Goal: Navigation & Orientation: Find specific page/section

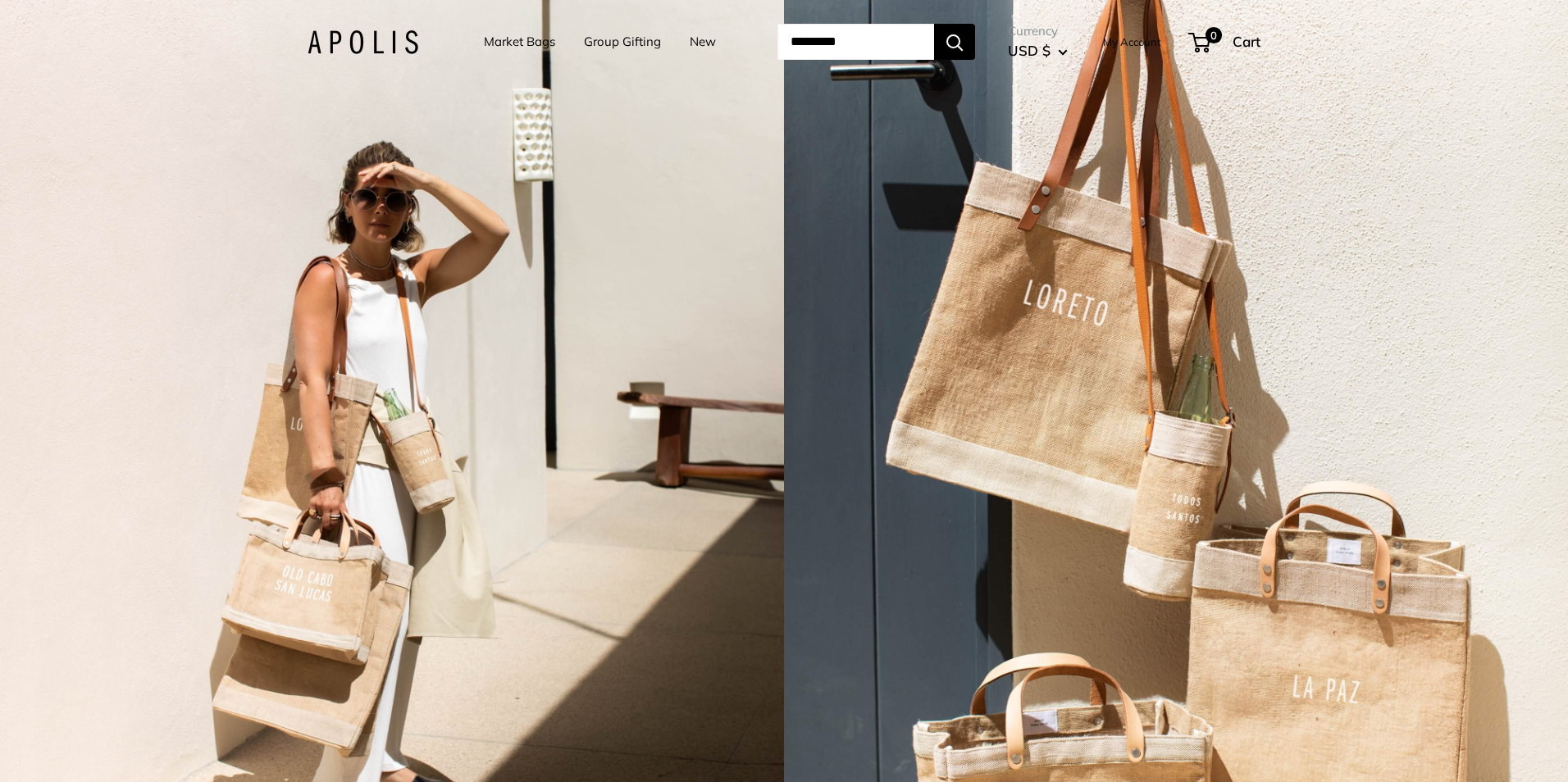
click at [1065, 31] on span "Currency" at bounding box center [1037, 31] width 60 height 23
click at [1037, 51] on span "USD $" at bounding box center [1028, 50] width 43 height 17
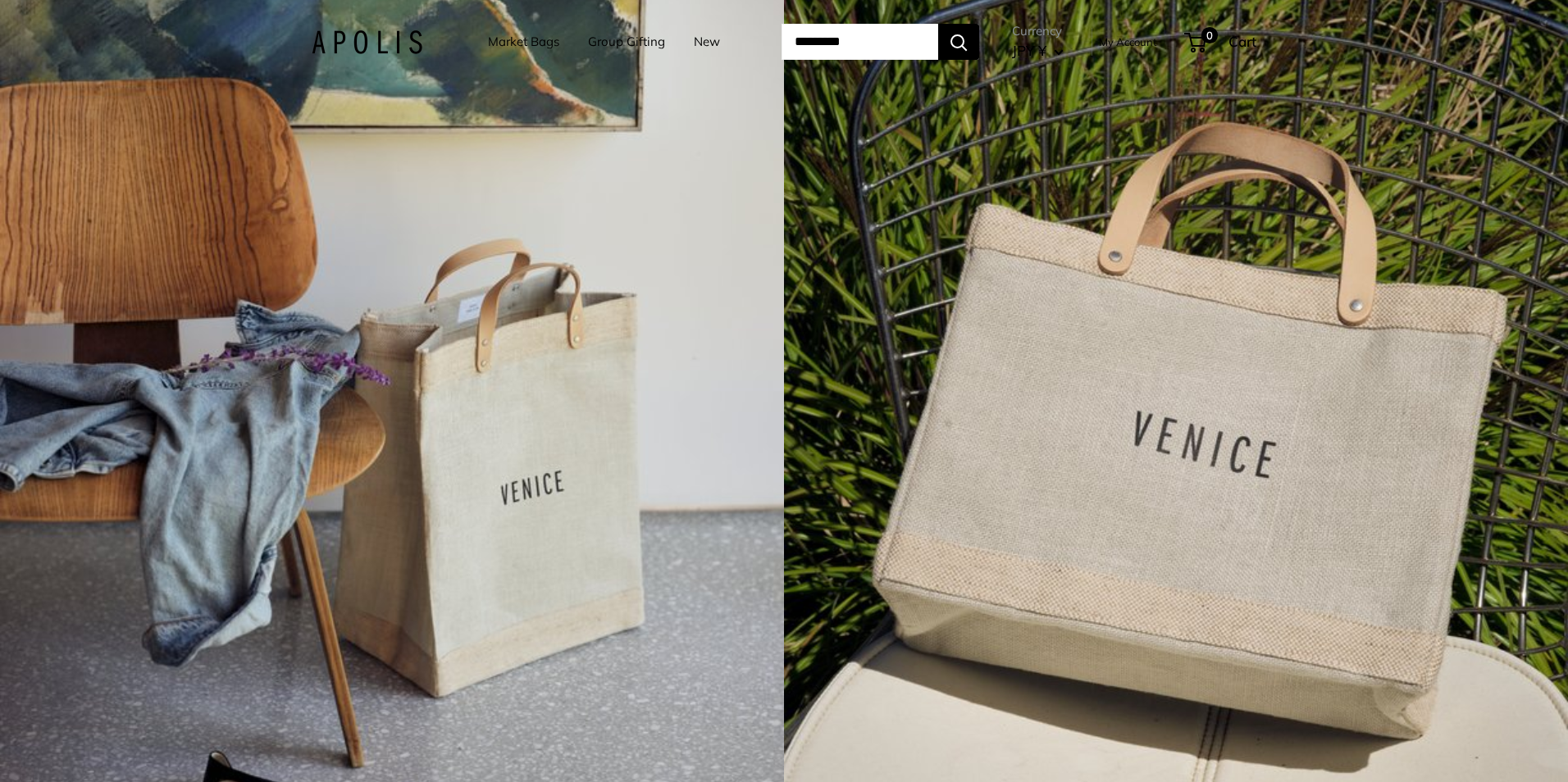
click at [502, 40] on link "Market Bags" at bounding box center [523, 42] width 72 height 23
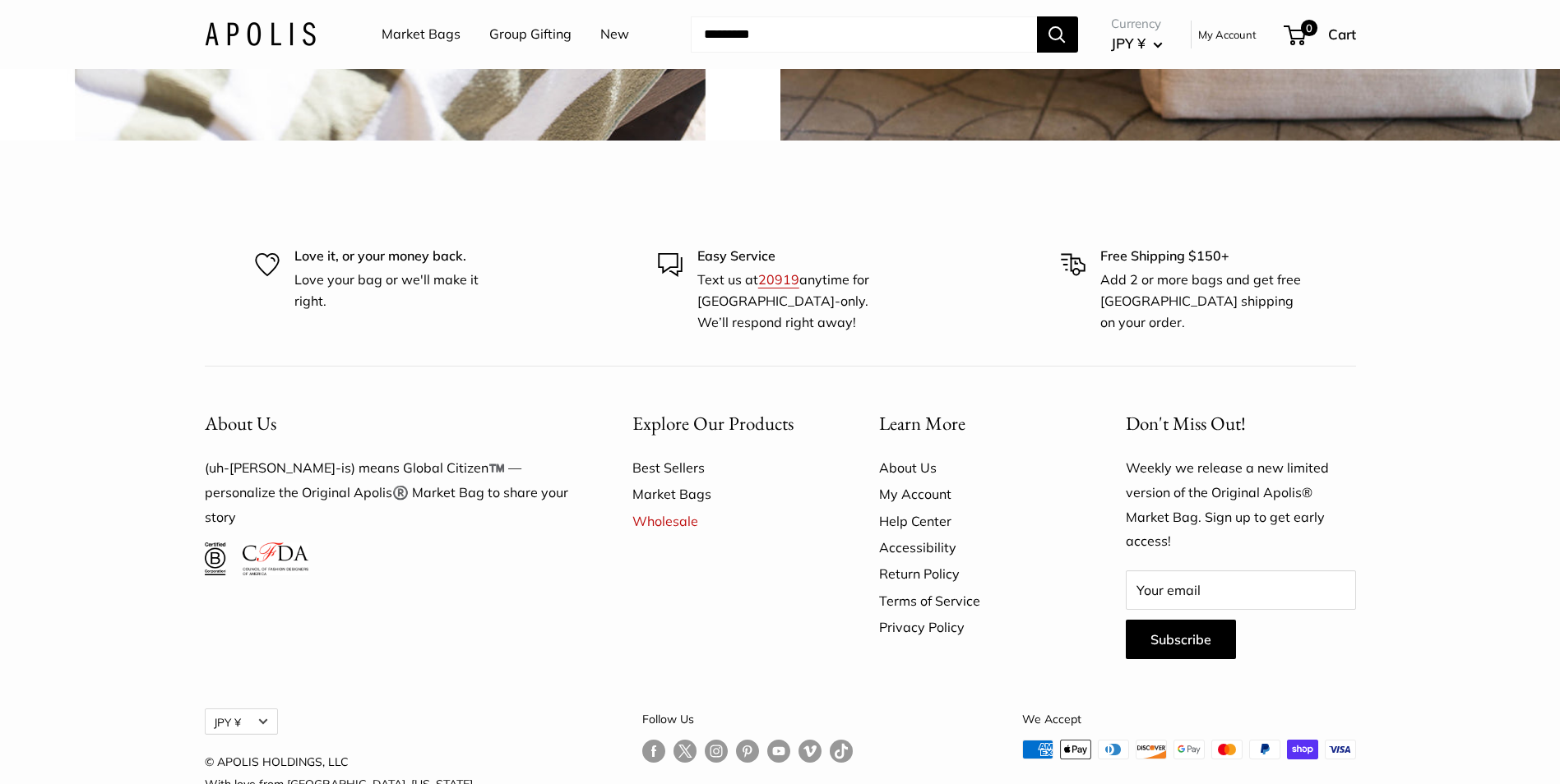
scroll to position [4242, 0]
